Goal: Navigation & Orientation: Find specific page/section

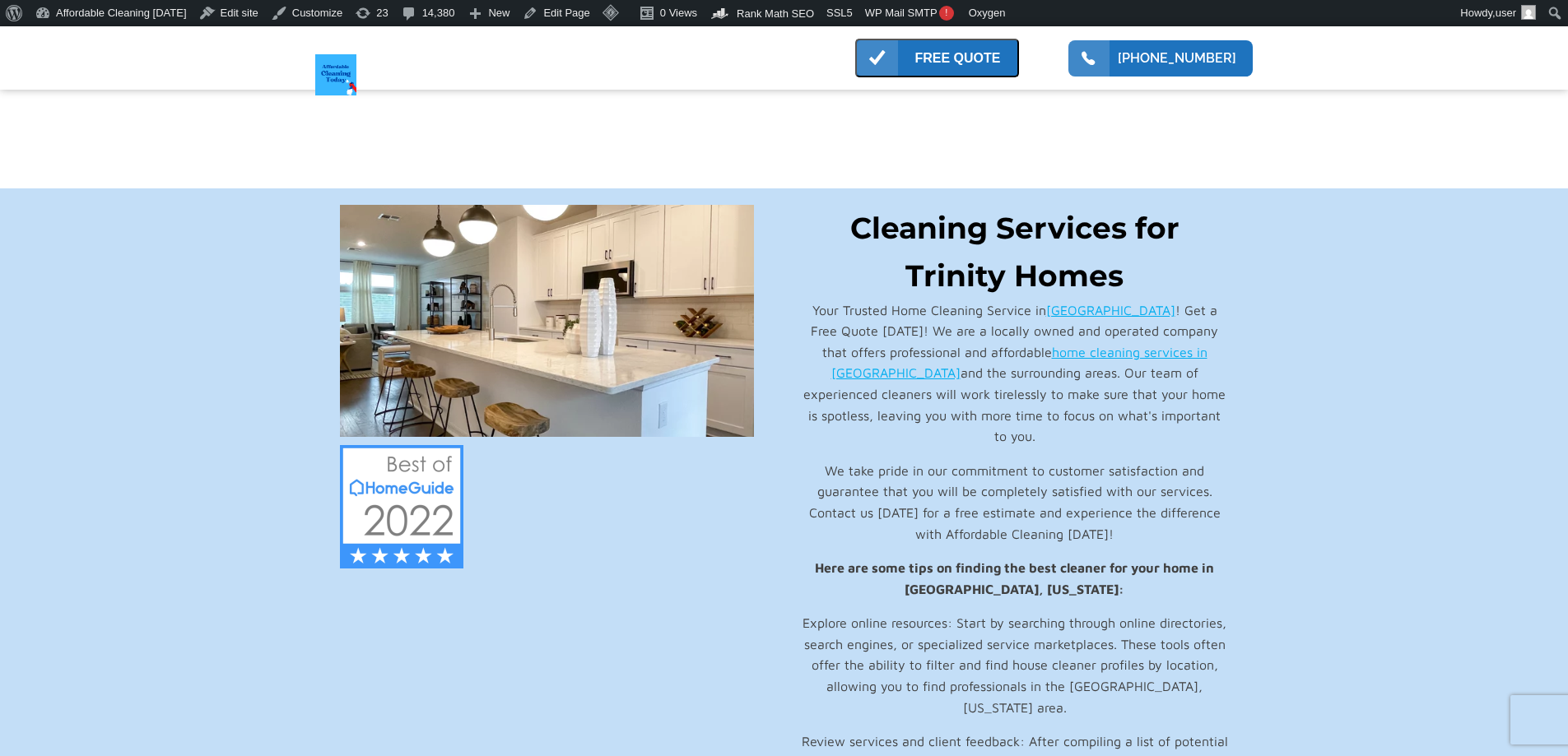
scroll to position [4975, 0]
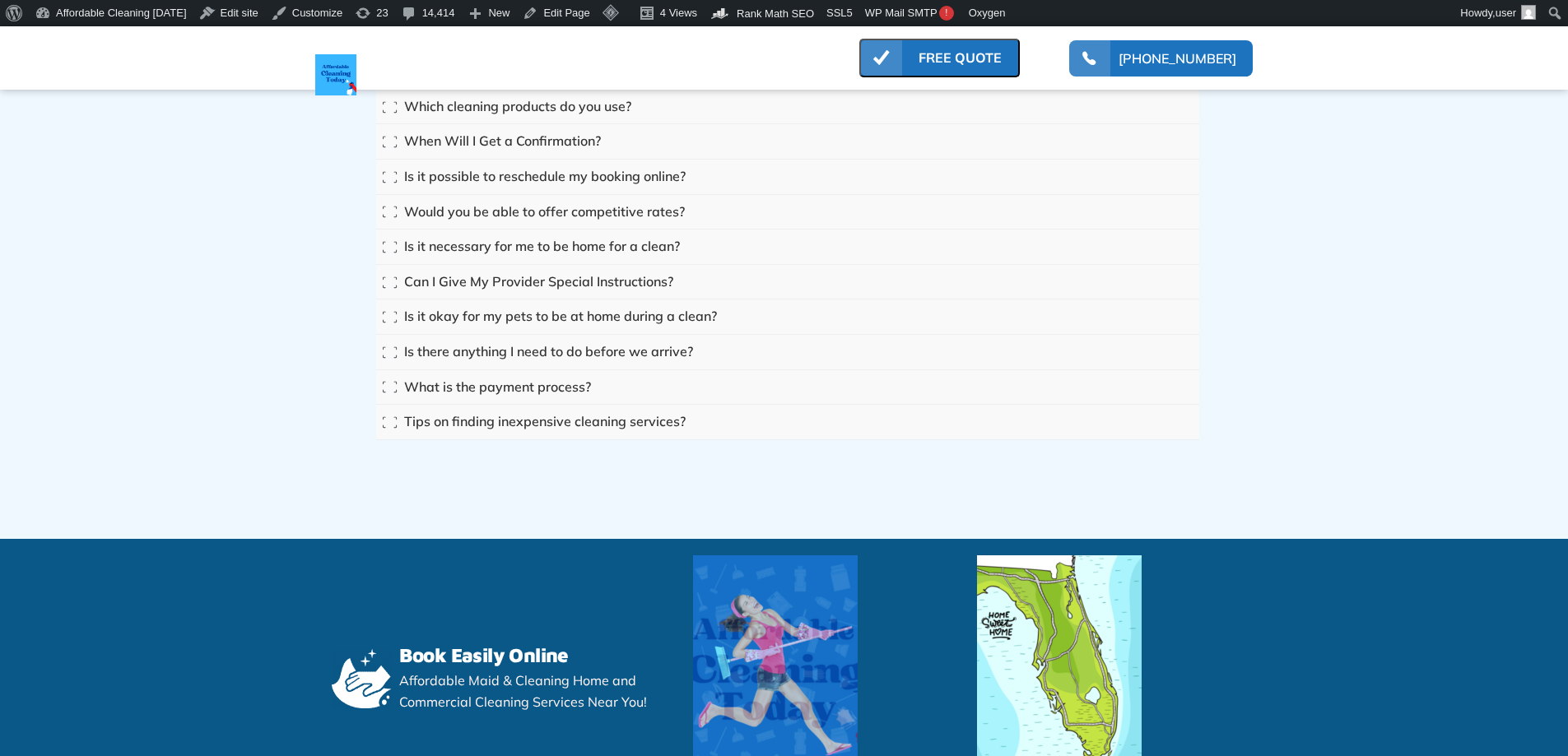
scroll to position [14400, 0]
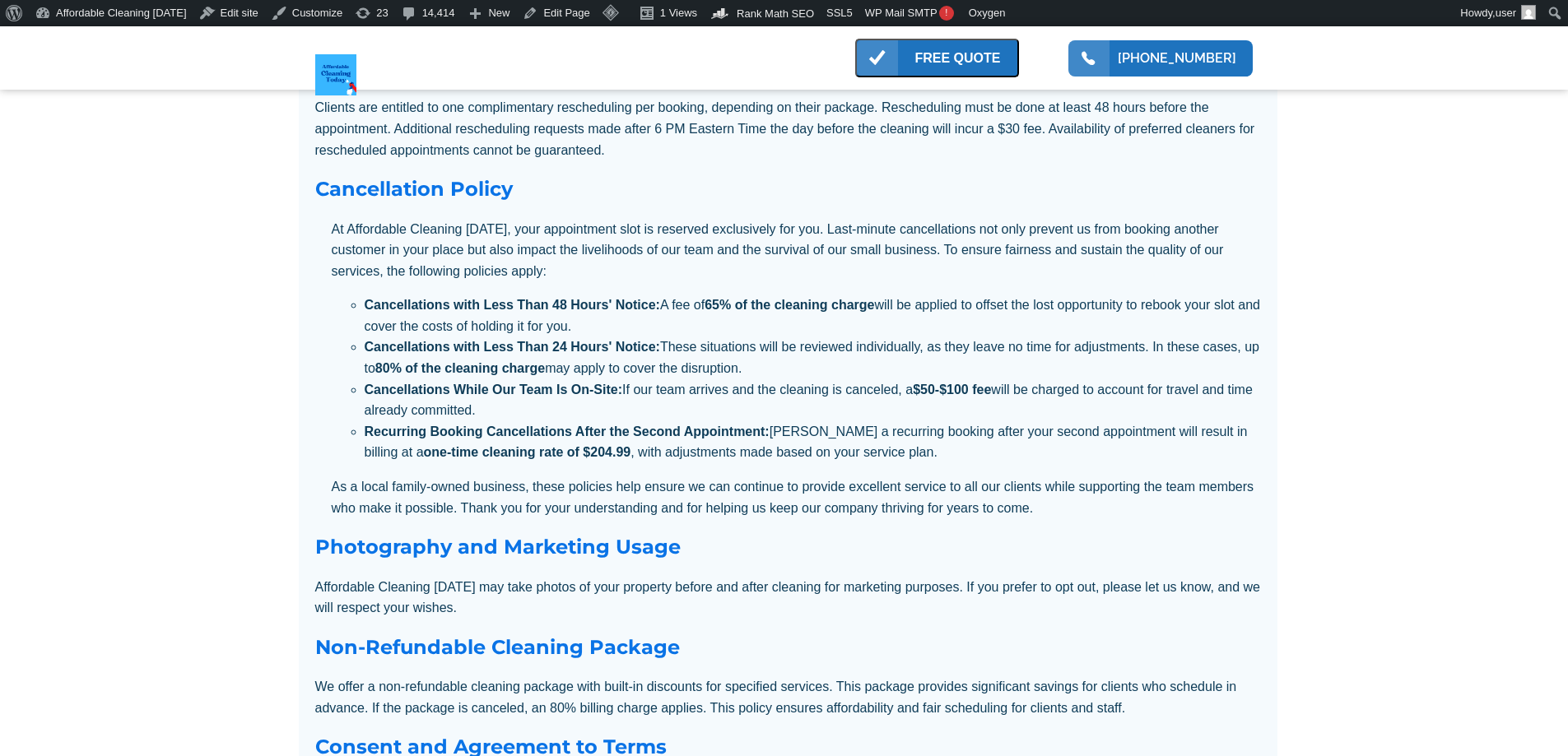
scroll to position [3785, 0]
